Goal: Task Accomplishment & Management: Complete application form

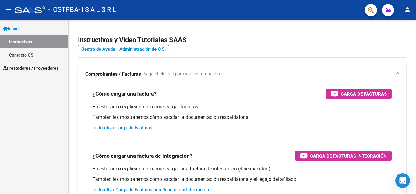
click at [48, 69] on span "Prestadores / Proveedores" at bounding box center [30, 68] width 55 height 7
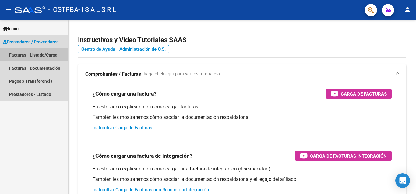
click at [55, 56] on link "Facturas - Listado/Carga" at bounding box center [34, 54] width 68 height 13
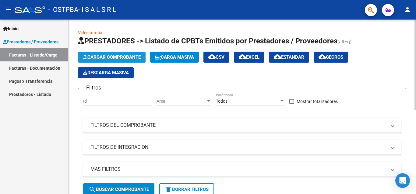
click at [121, 54] on button "Cargar Comprobante" at bounding box center [112, 57] width 68 height 11
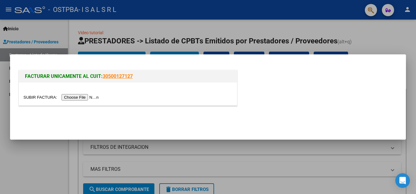
click at [34, 98] on input "file" at bounding box center [61, 97] width 77 height 6
click at [301, 167] on div at bounding box center [208, 97] width 416 height 194
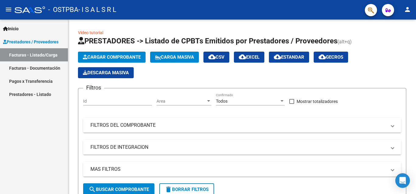
click at [28, 68] on link "Facturas - Documentación" at bounding box center [34, 67] width 68 height 13
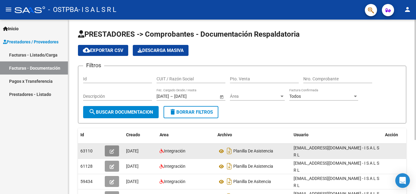
click at [112, 150] on icon "button" at bounding box center [112, 151] width 5 height 5
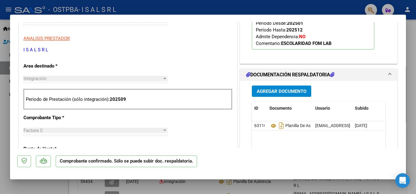
scroll to position [210, 0]
